Goal: Use online tool/utility: Utilize a website feature to perform a specific function

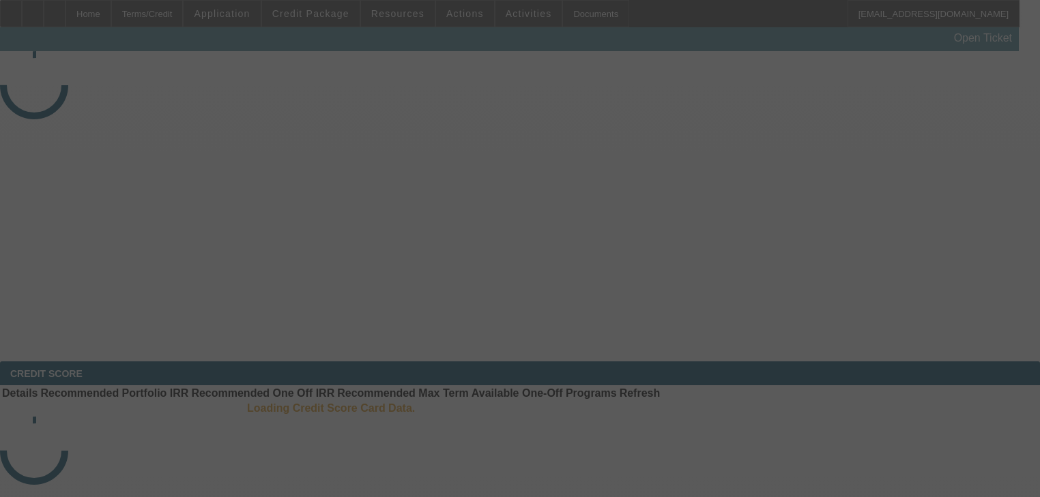
scroll to position [273, 0]
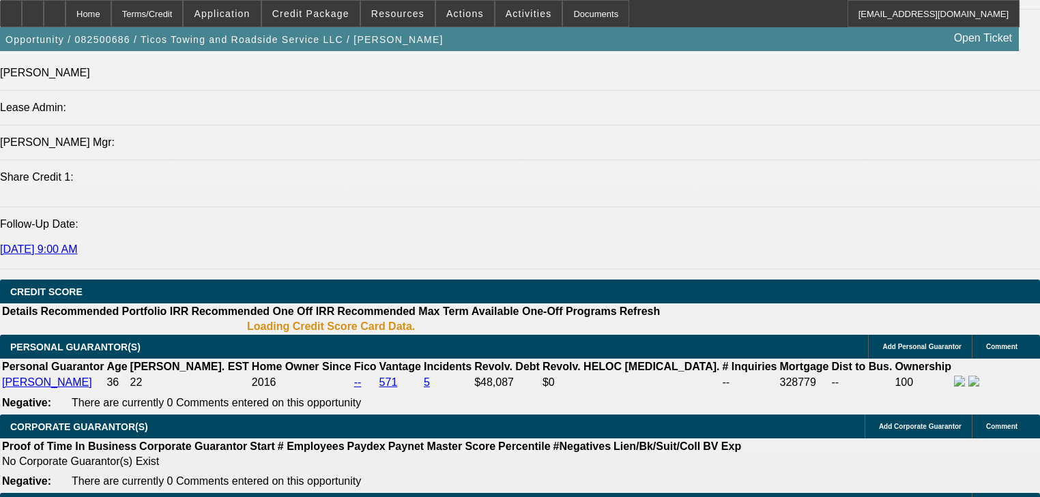
select select "0.15"
select select "2"
select select "0.1"
select select "4"
select select "0.15"
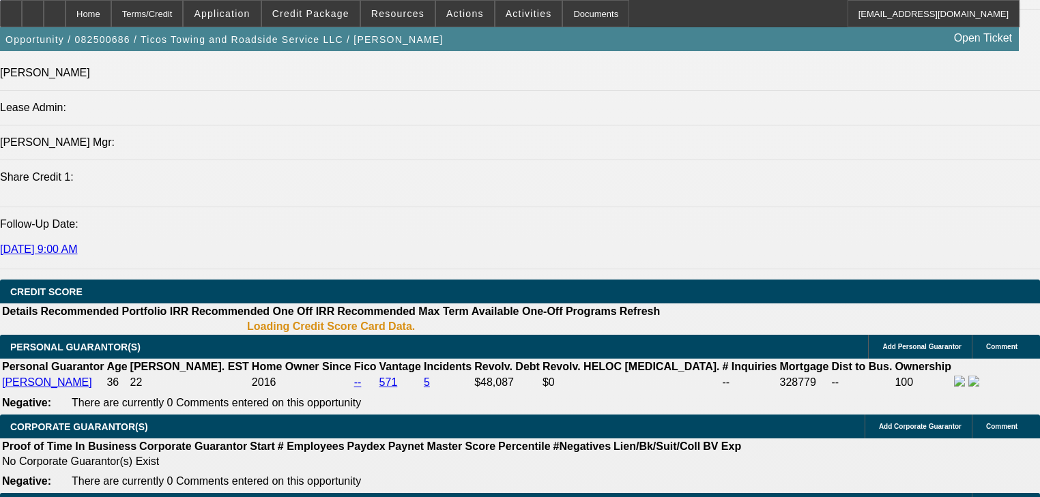
select select "2"
select select "0.1"
select select "4"
select select "0"
select select "2"
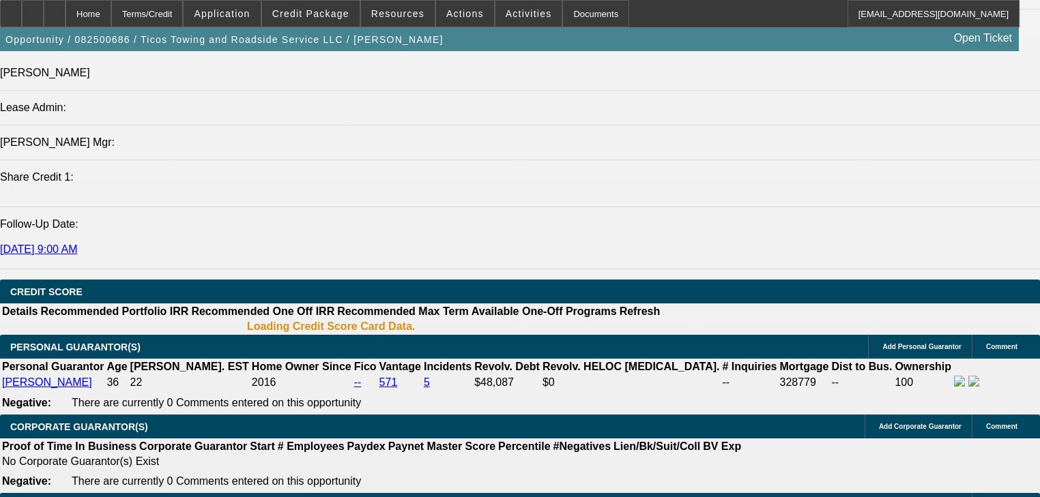
select select "0.1"
select select "4"
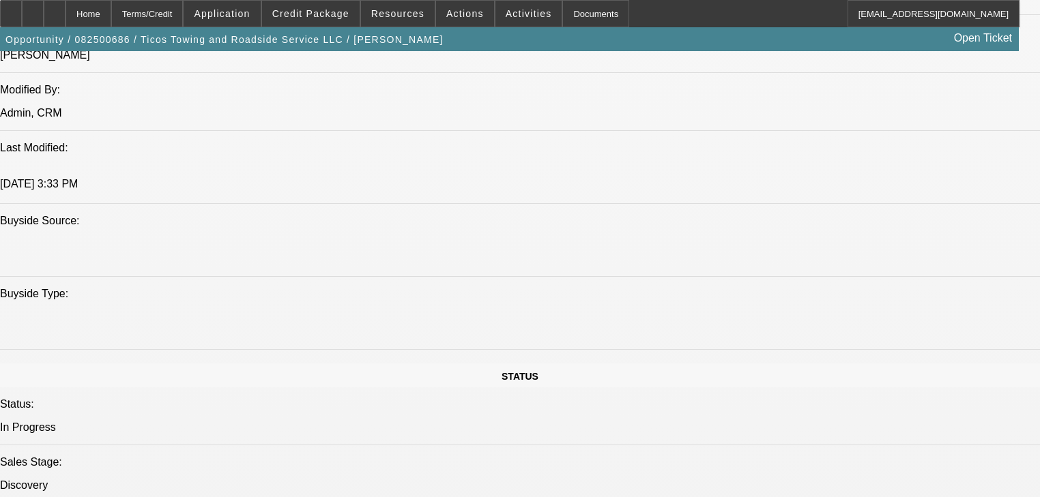
select select "1"
select select "2"
select select "1"
select select "2"
select select "1"
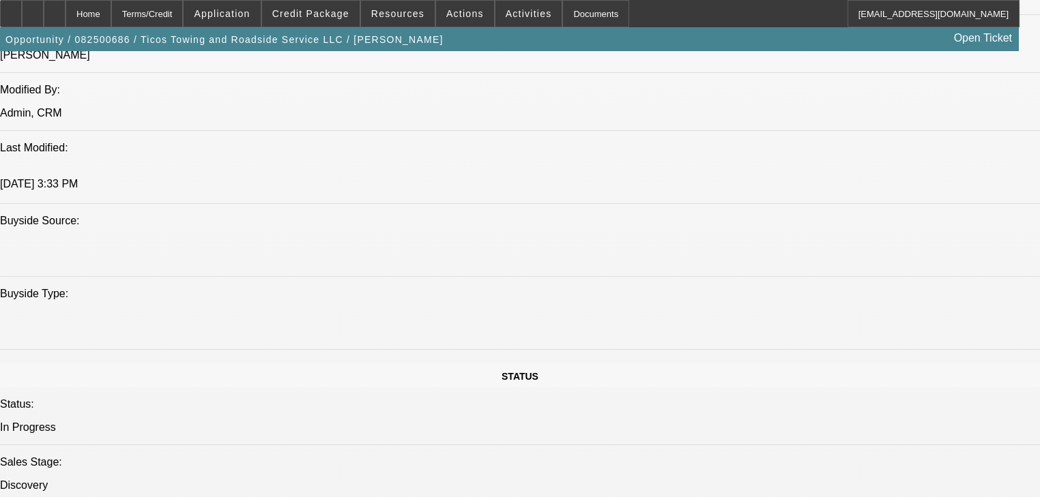
select select "2"
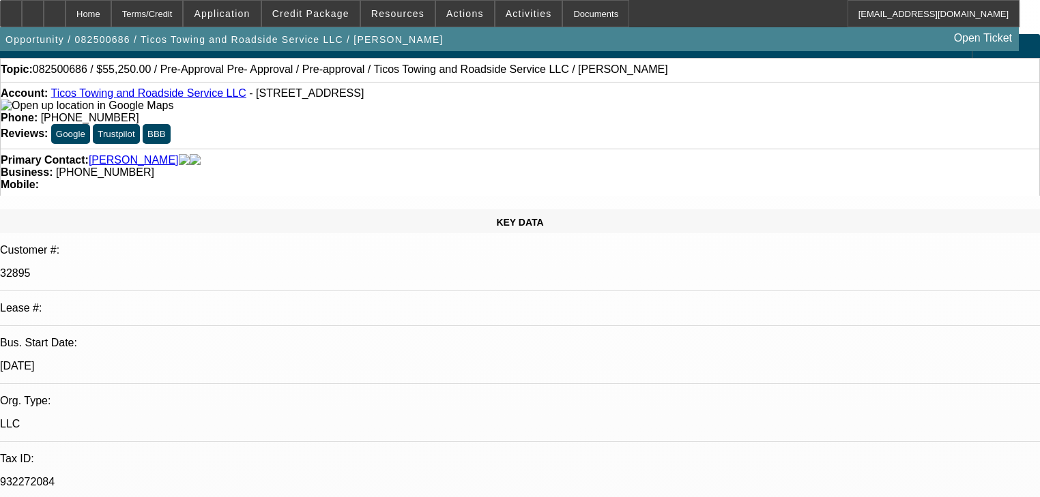
scroll to position [0, 0]
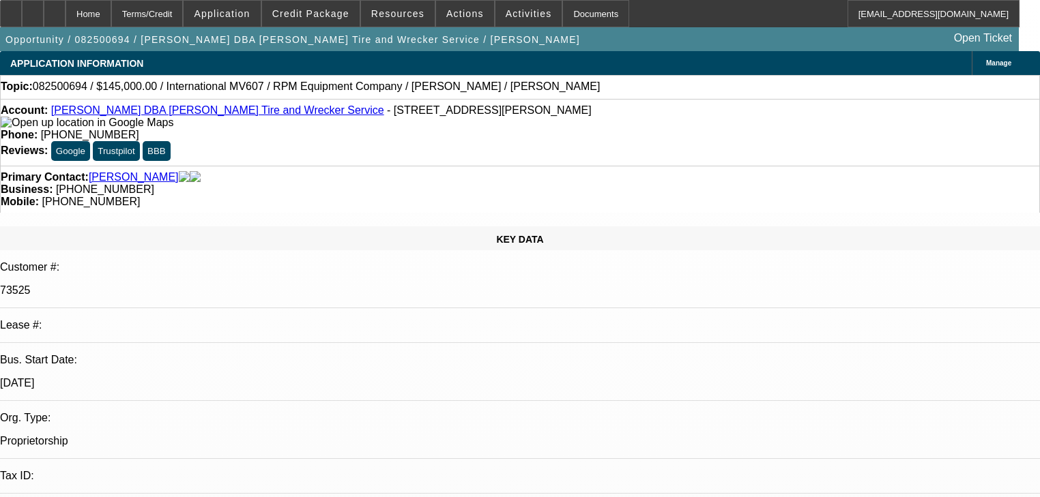
select select "0"
select select "0.1"
select select "1"
select select "2"
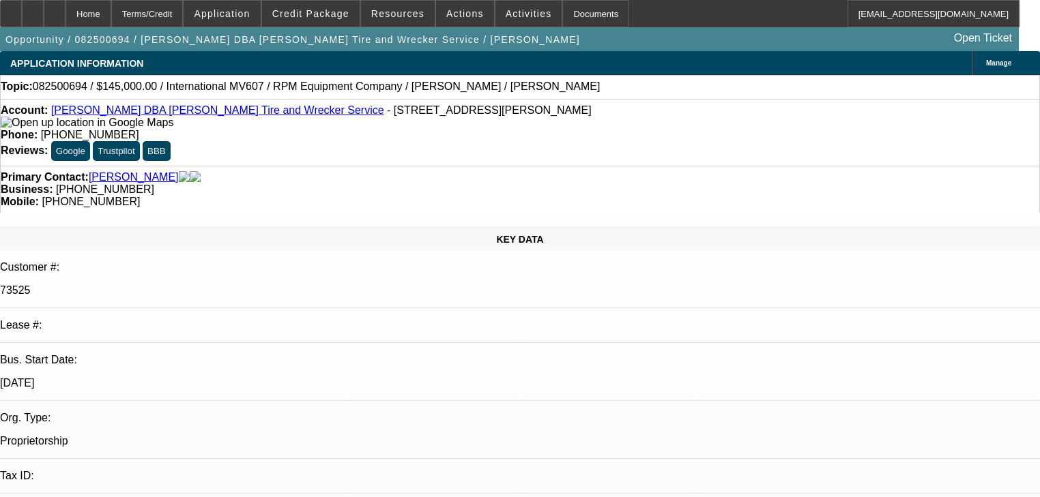
select select "4"
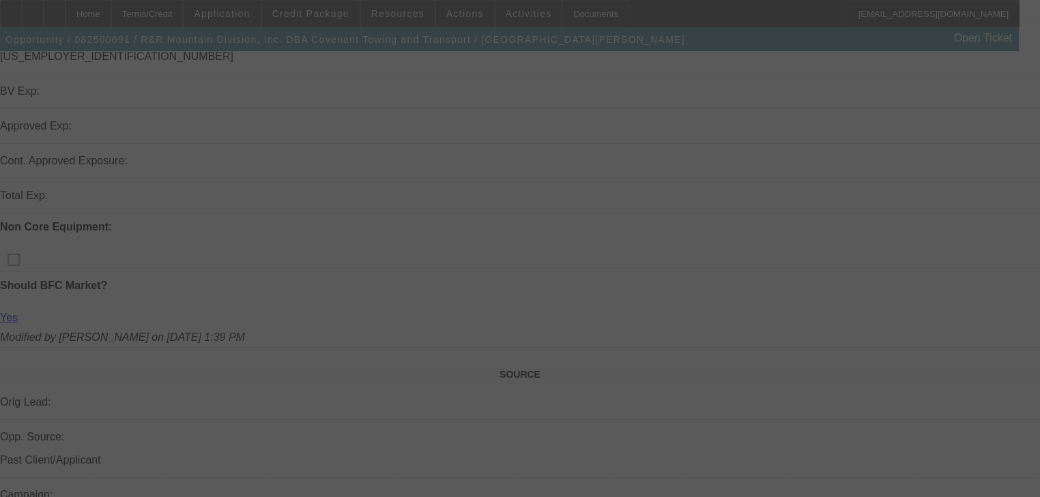
scroll to position [600, 0]
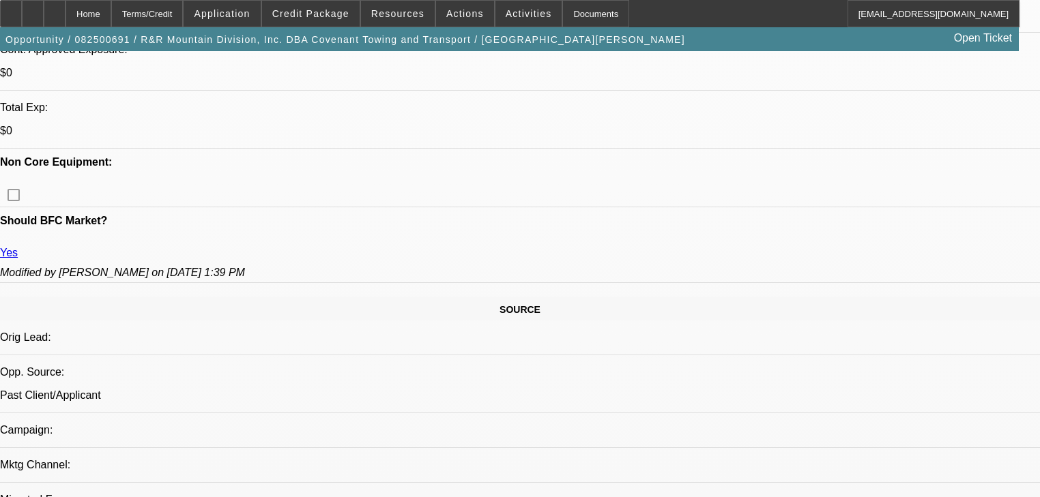
select select "0"
select select "6"
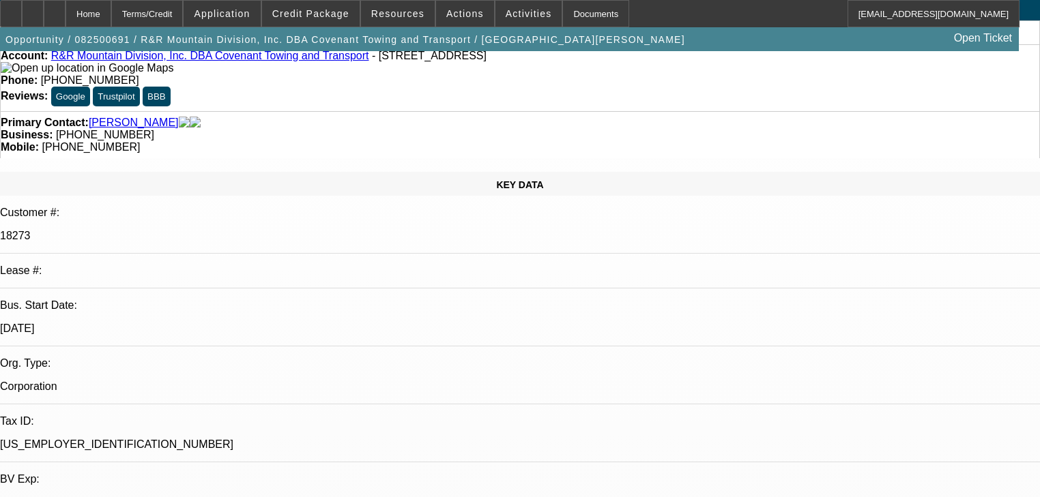
scroll to position [0, 0]
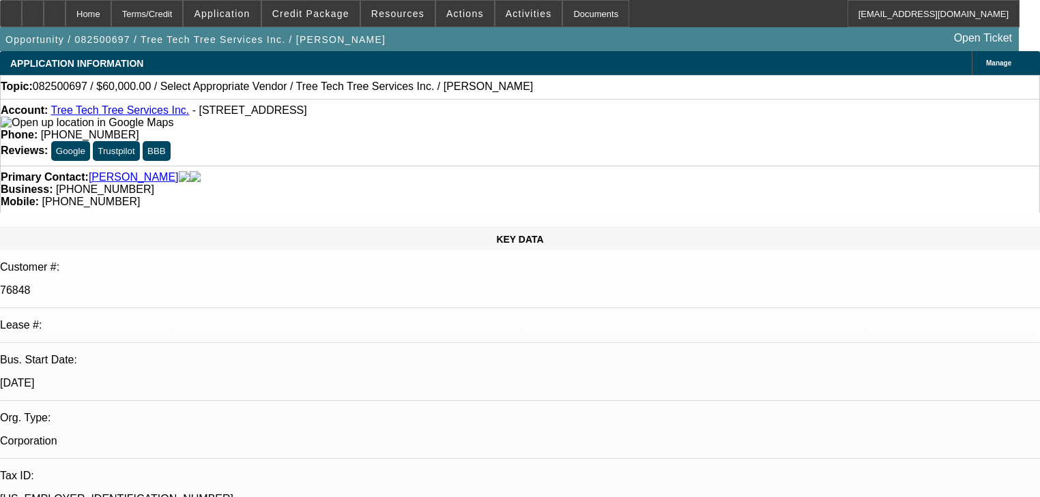
select select "0"
select select "2"
select select "0.1"
select select "1"
select select "2"
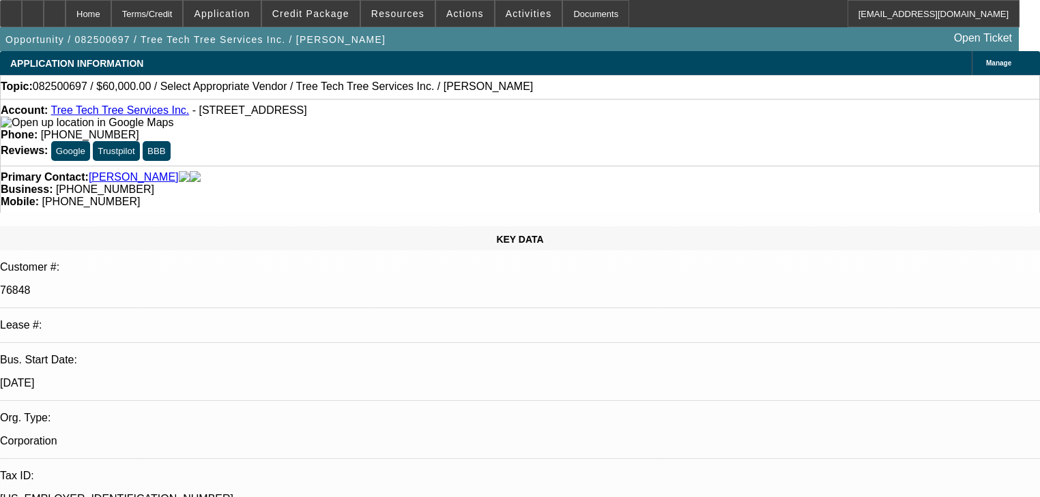
select select "4"
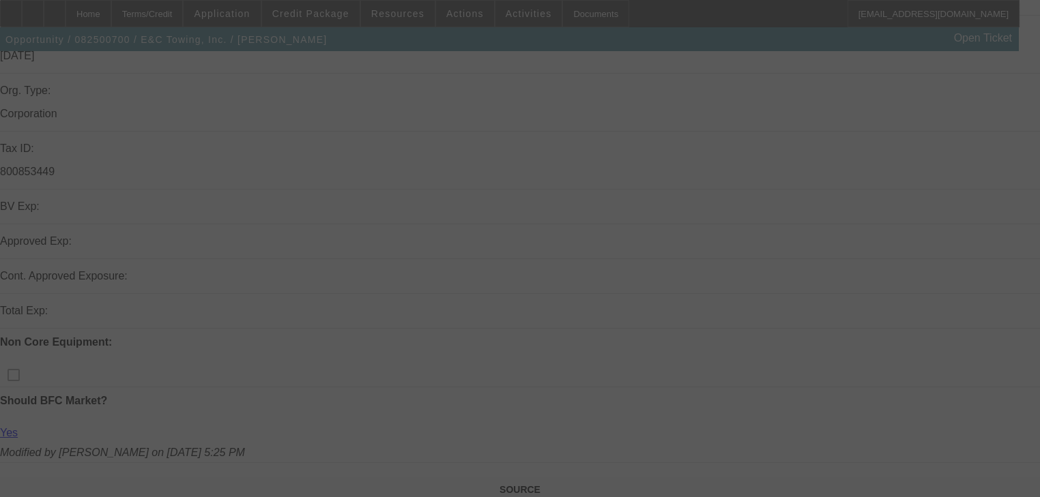
scroll to position [546, 0]
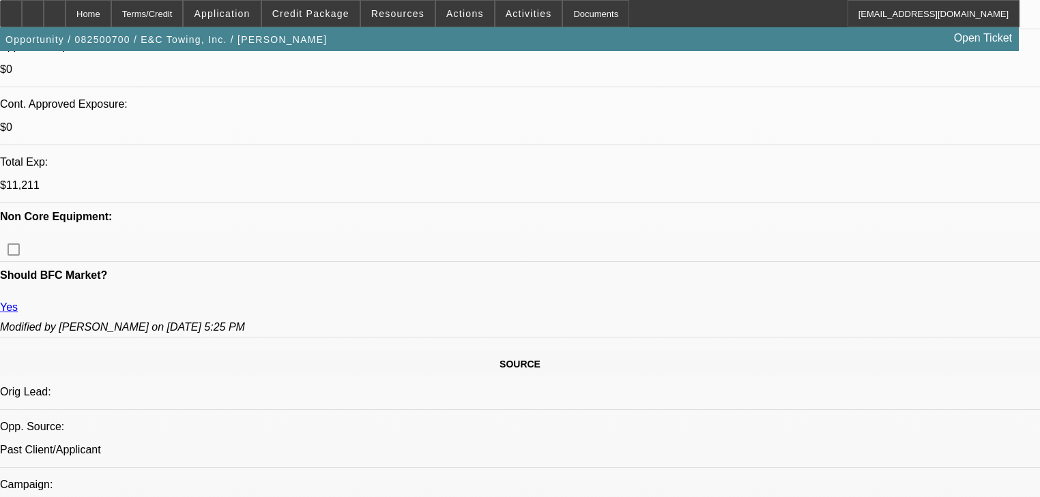
select select "0"
select select "2"
select select "0"
select select "1"
select select "2"
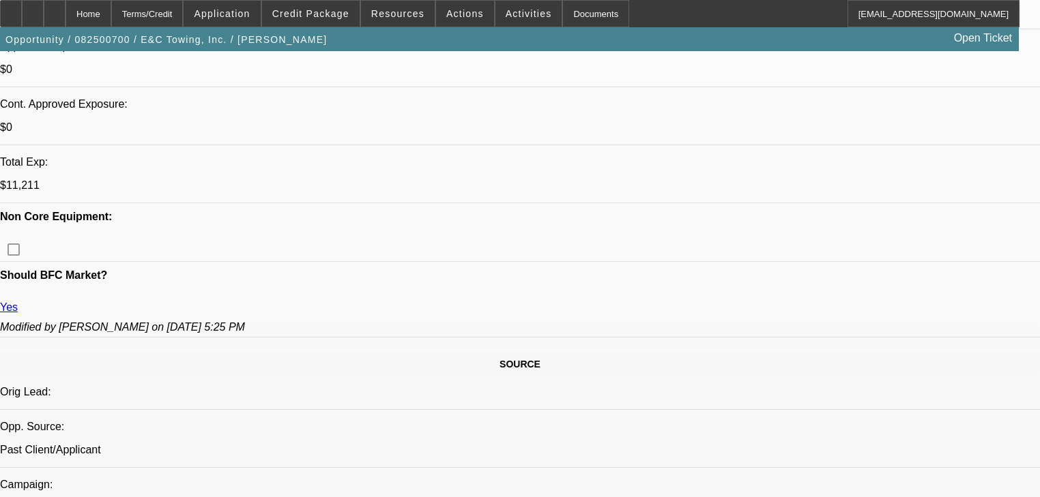
select select "6"
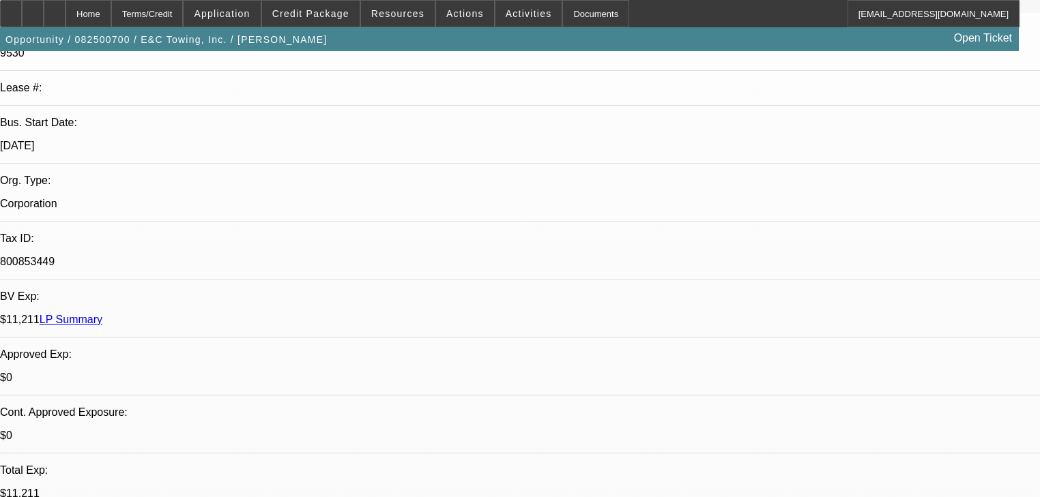
scroll to position [55, 0]
